Goal: Information Seeking & Learning: Learn about a topic

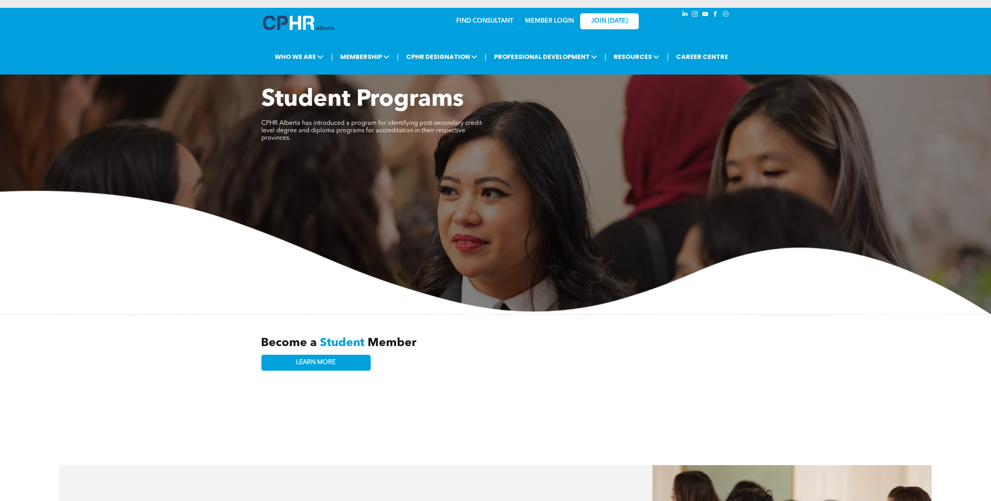
click at [295, 25] on img at bounding box center [298, 23] width 71 height 14
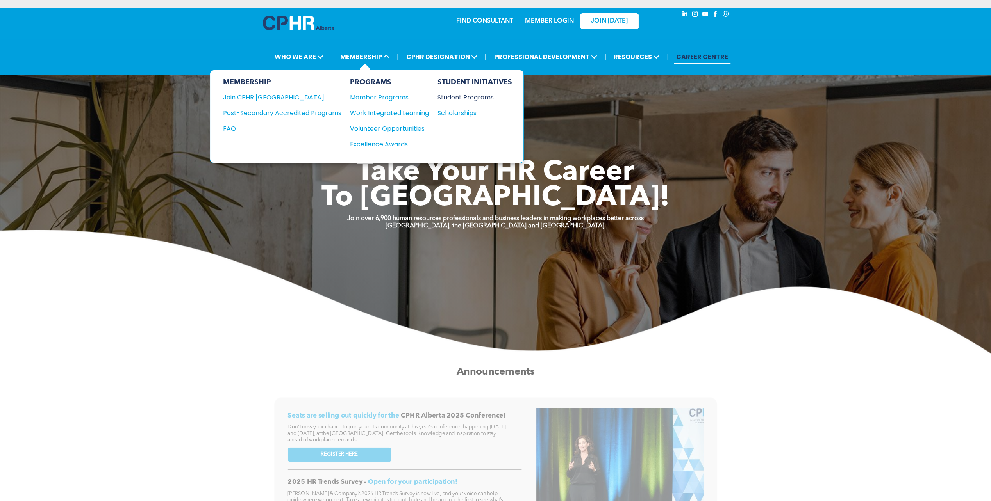
click at [458, 100] on div "Student Programs" at bounding box center [470, 98] width 67 height 10
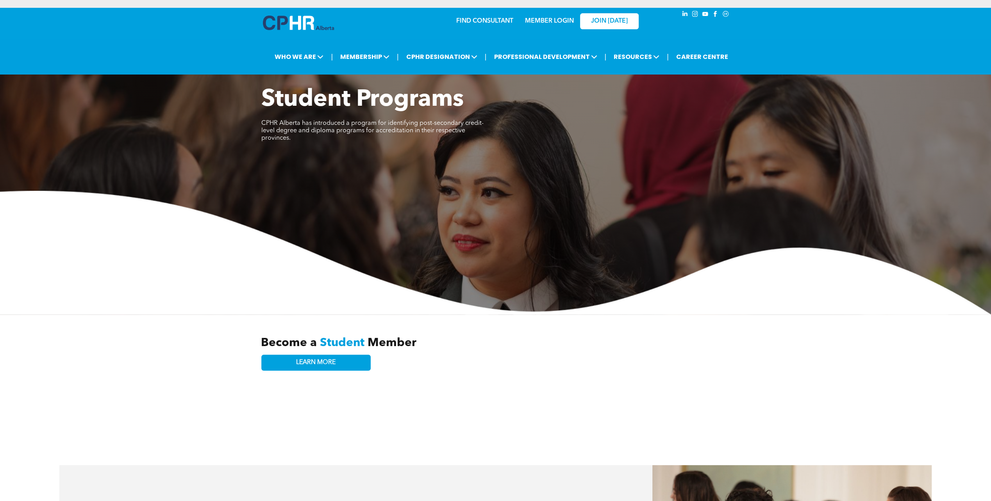
click at [303, 25] on img at bounding box center [298, 23] width 71 height 14
